Goal: Task Accomplishment & Management: Complete application form

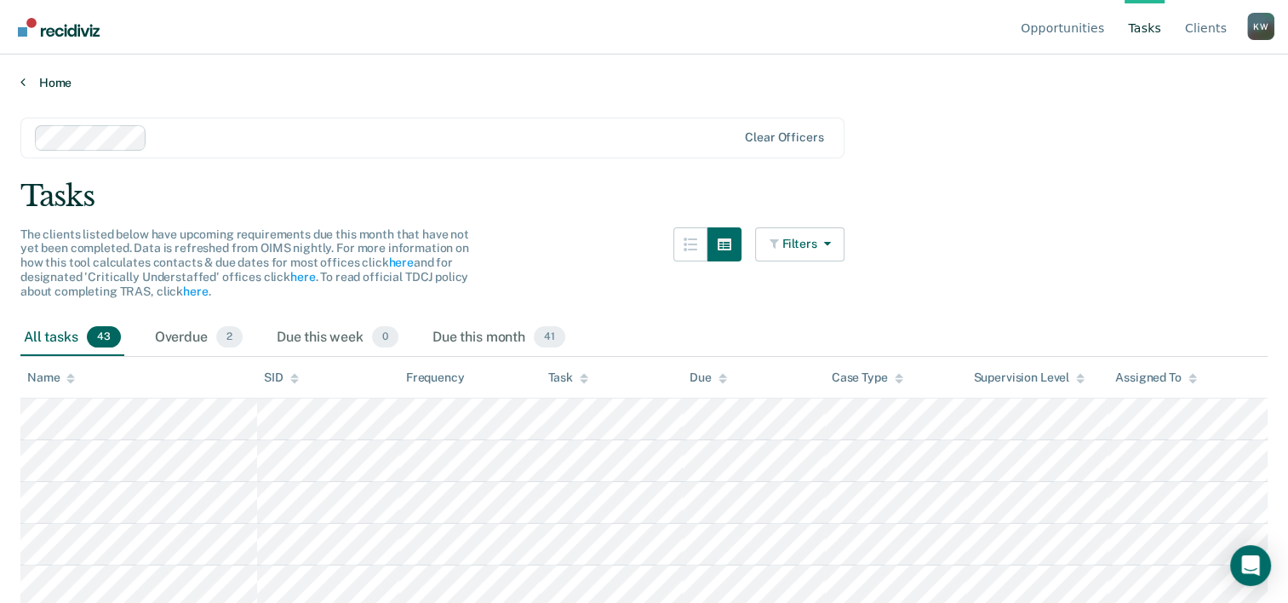
click at [26, 80] on link "Home" at bounding box center [643, 82] width 1247 height 15
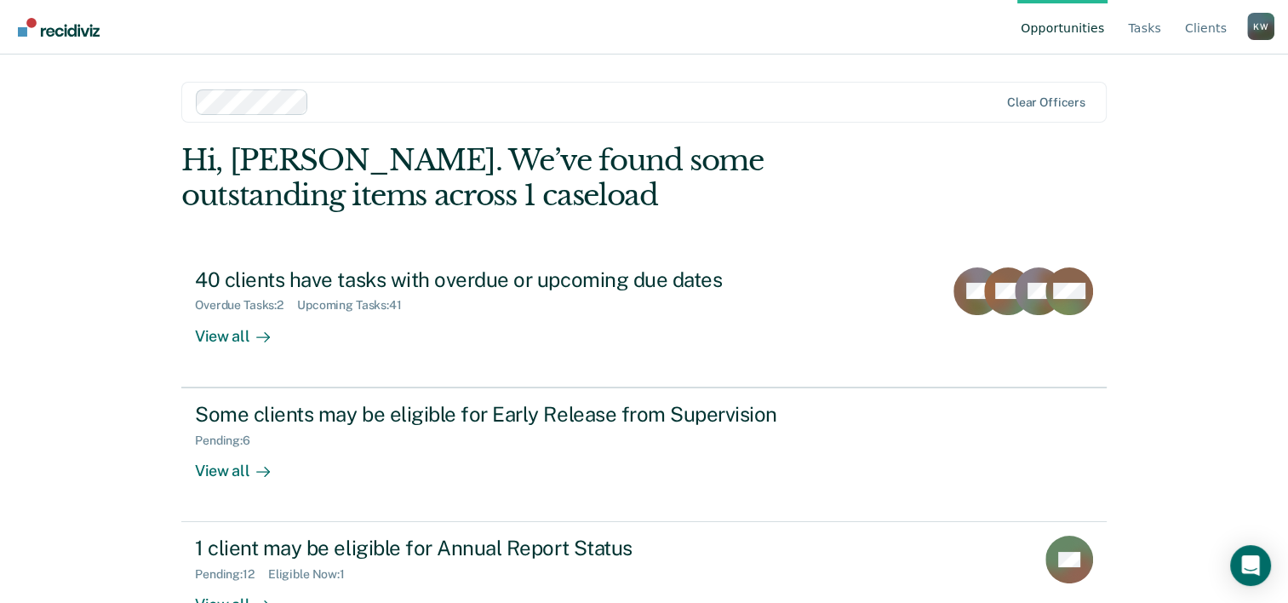
scroll to position [52, 0]
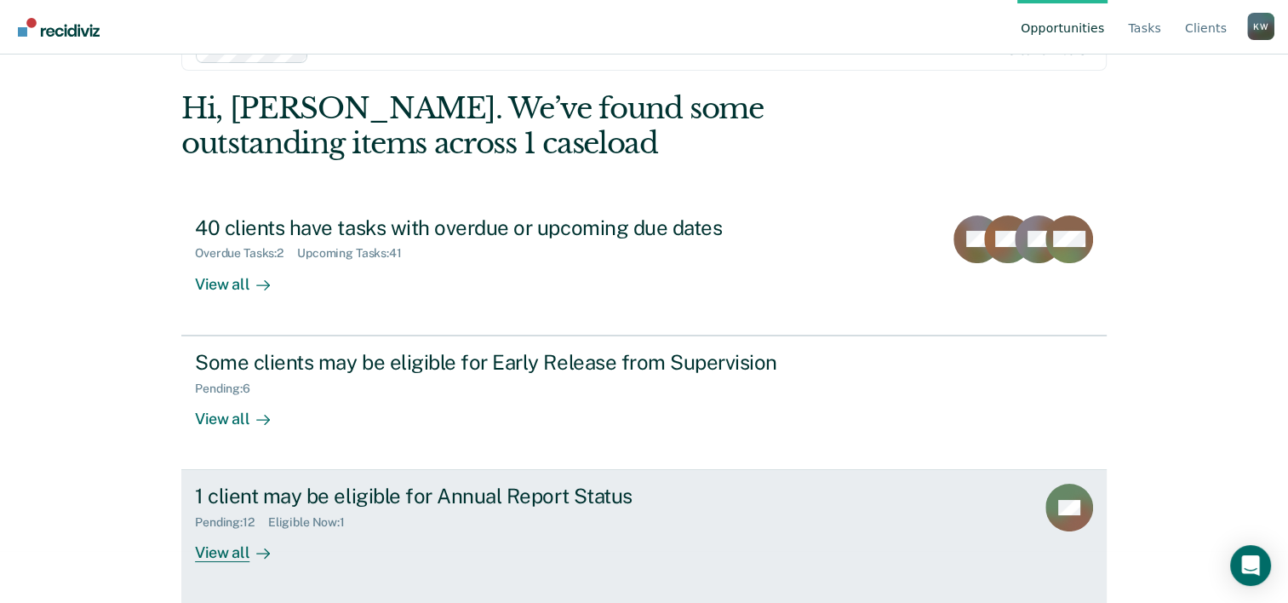
click at [215, 552] on div "View all" at bounding box center [242, 545] width 95 height 33
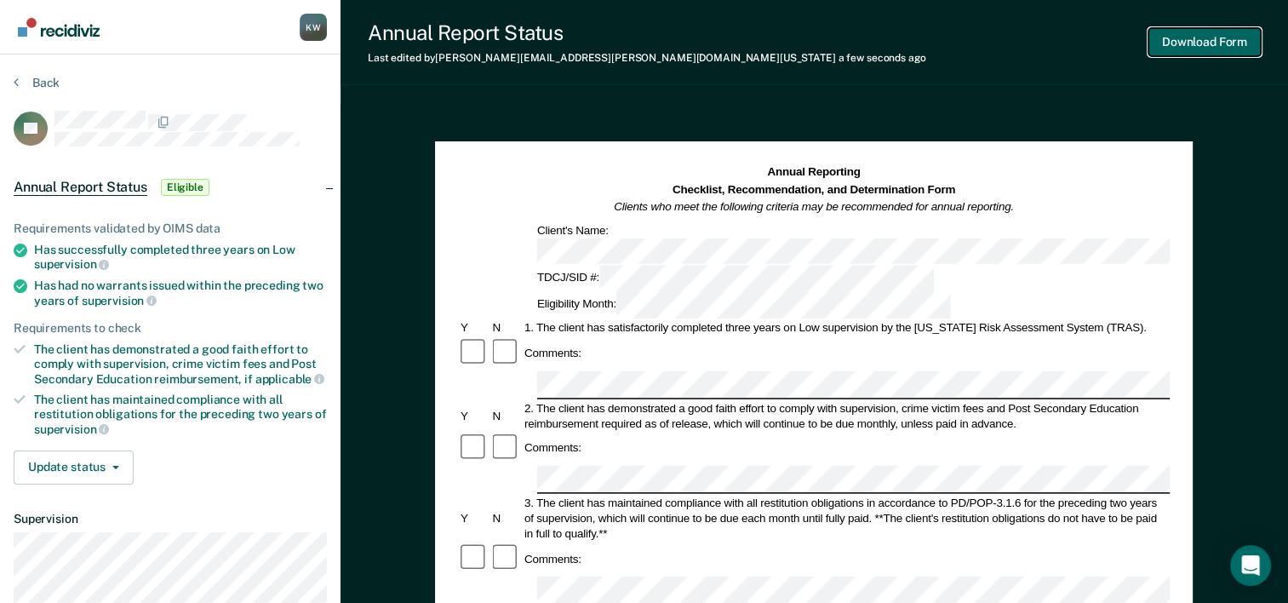
click at [1215, 49] on button "Download Form" at bounding box center [1204, 42] width 112 height 28
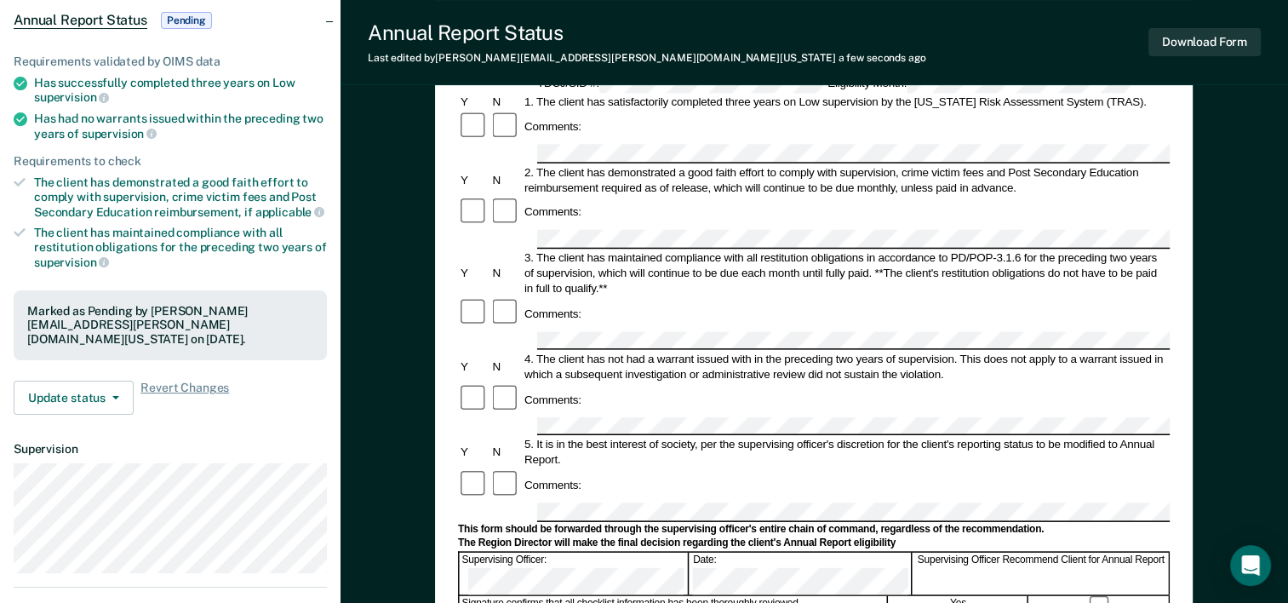
scroll to position [170, 0]
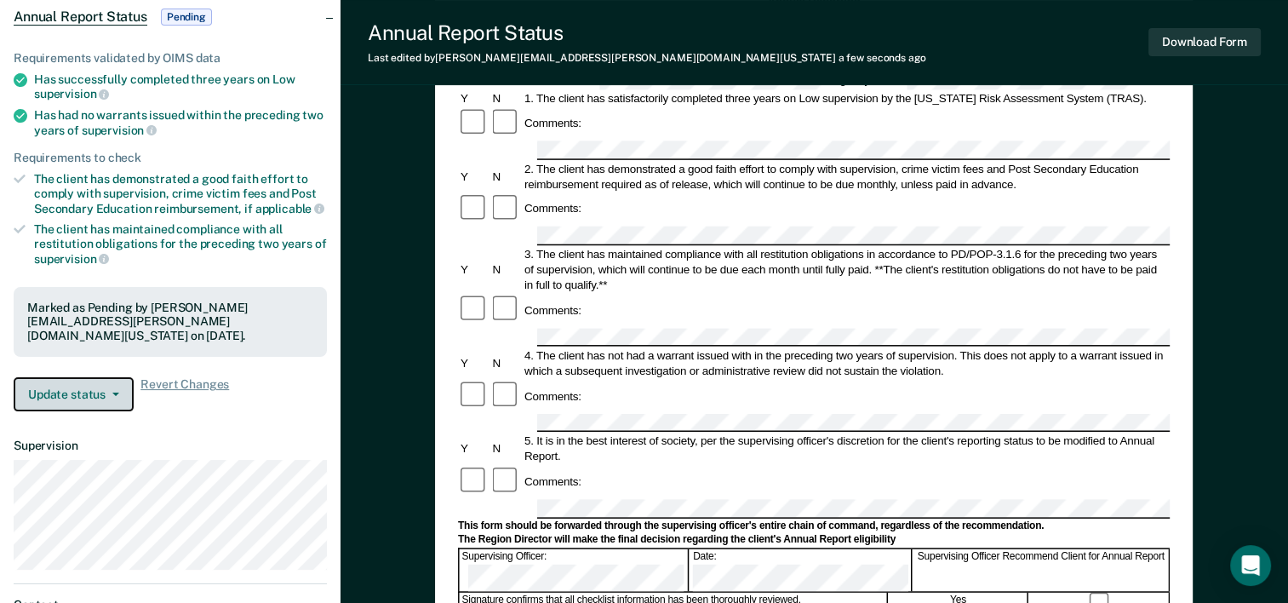
click at [101, 377] on button "Update status" at bounding box center [74, 394] width 120 height 34
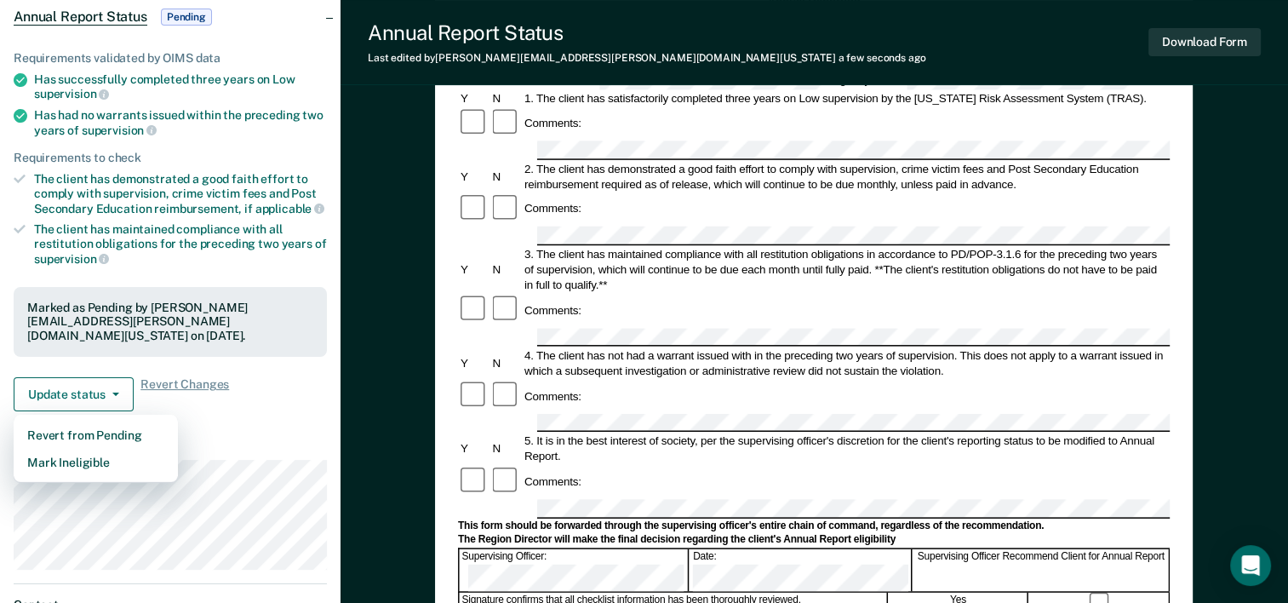
click at [262, 395] on div "Requirements validated by OIMS data Has successfully completed three years on L…" at bounding box center [170, 224] width 341 height 401
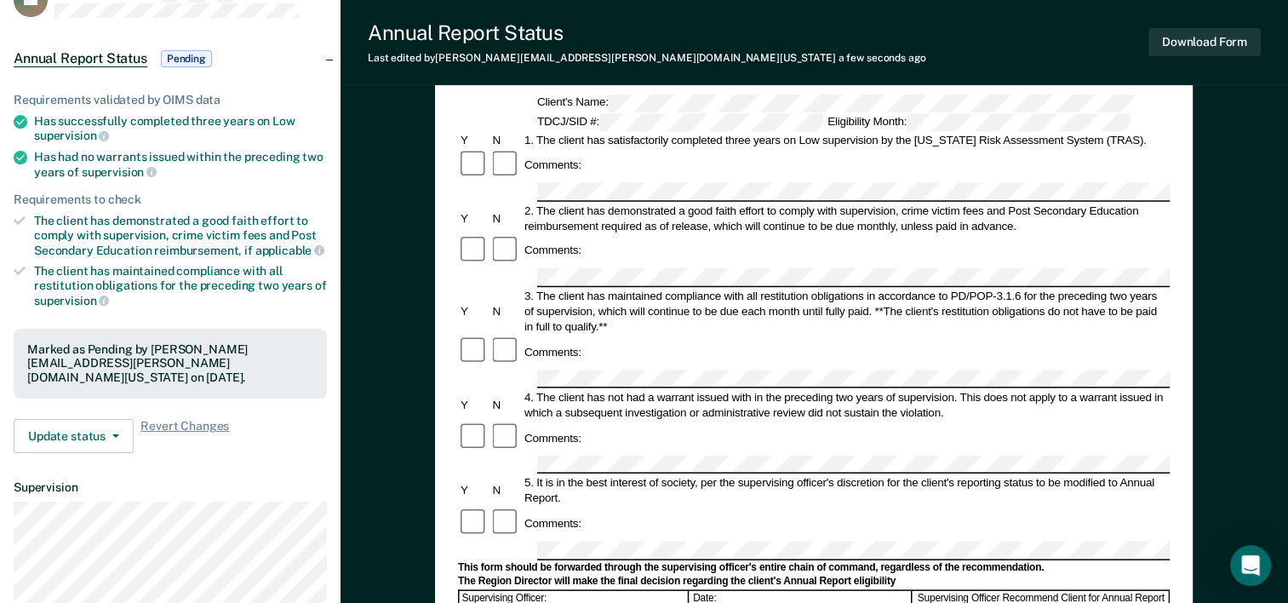
scroll to position [0, 0]
